Goal: Check status

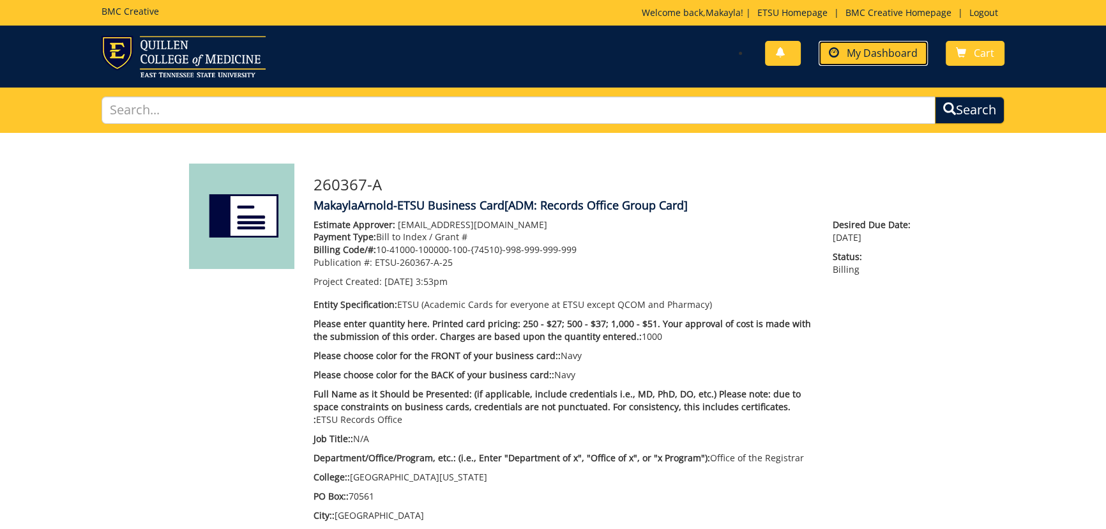
click at [873, 52] on span "My Dashboard" at bounding box center [882, 53] width 71 height 14
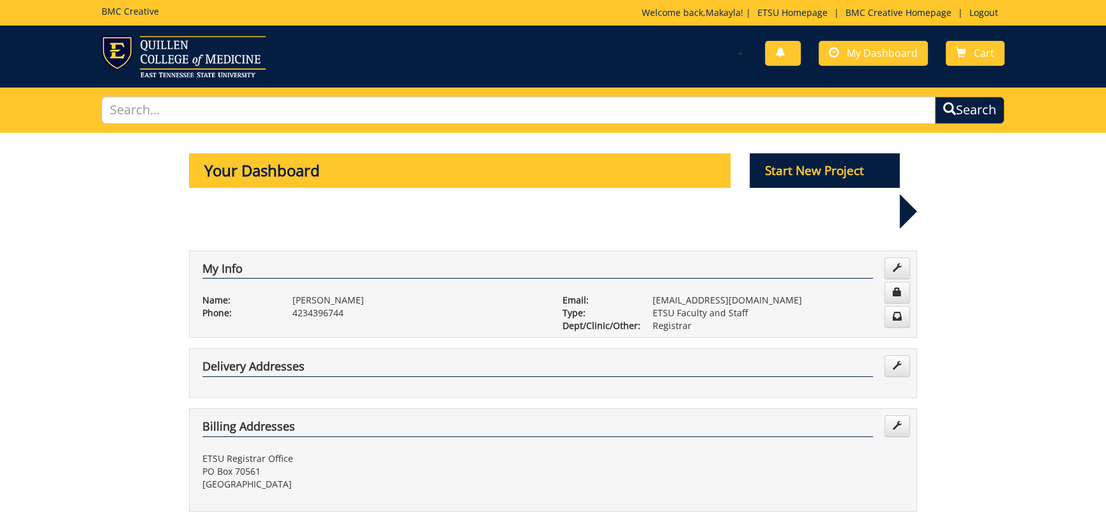
scroll to position [348, 0]
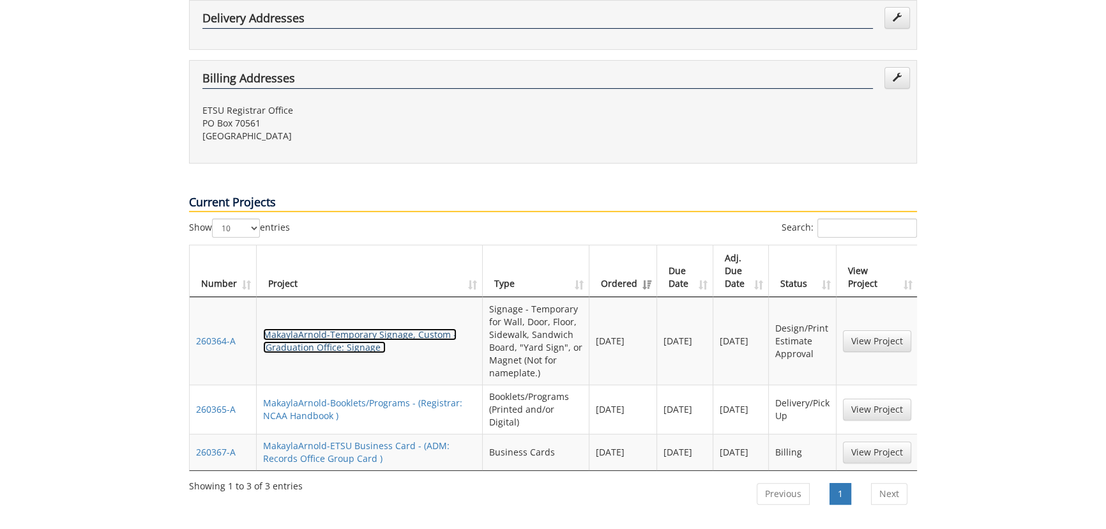
click at [362, 328] on link "MakaylaArnold-Temporary Signage, Custom - (Graduation Office: Signage )" at bounding box center [360, 340] width 194 height 25
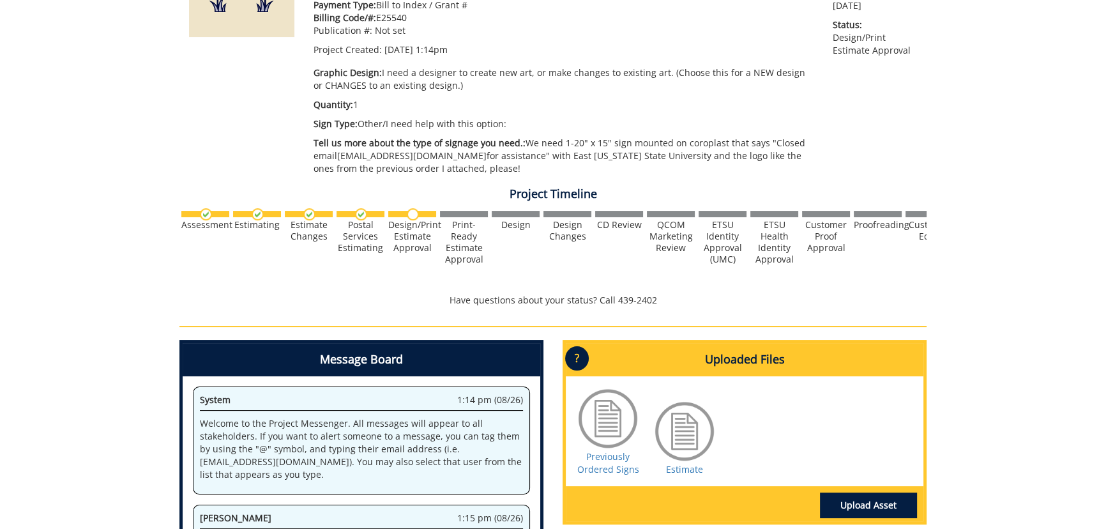
scroll to position [348, 0]
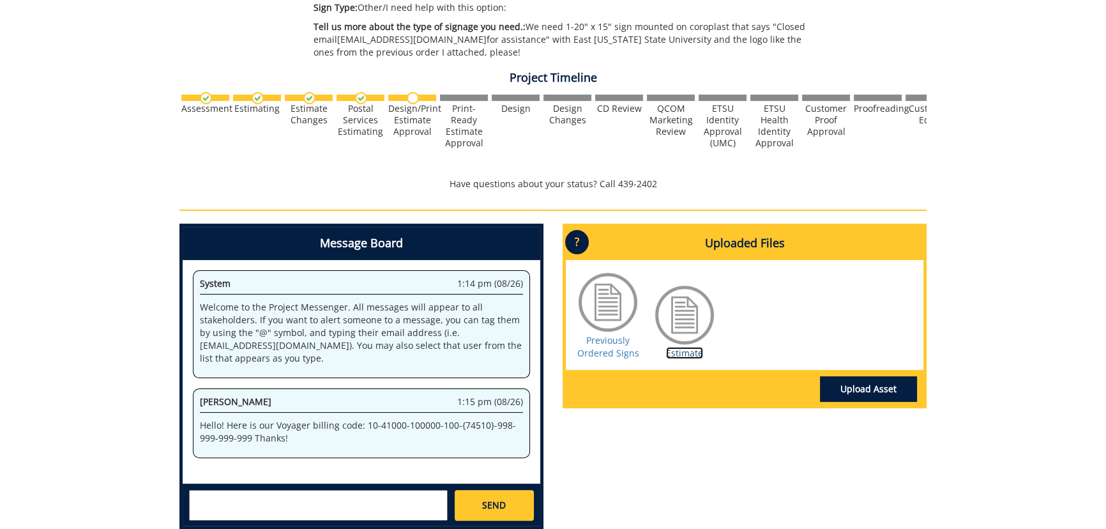
click at [669, 353] on link "Estimate" at bounding box center [684, 353] width 37 height 12
